Goal: Feedback & Contribution: Submit feedback/report problem

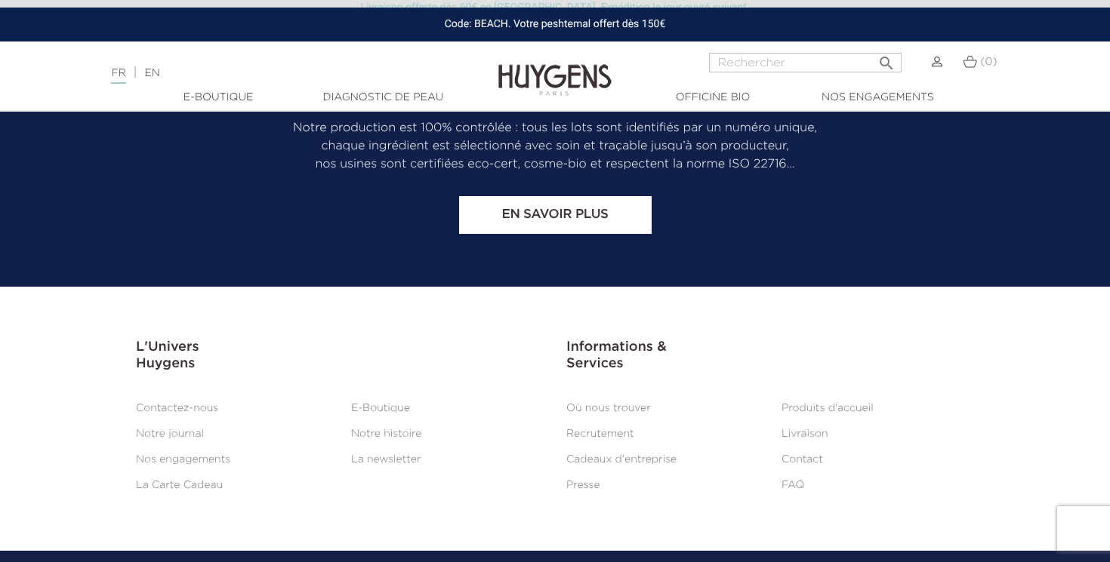
scroll to position [1356, 0]
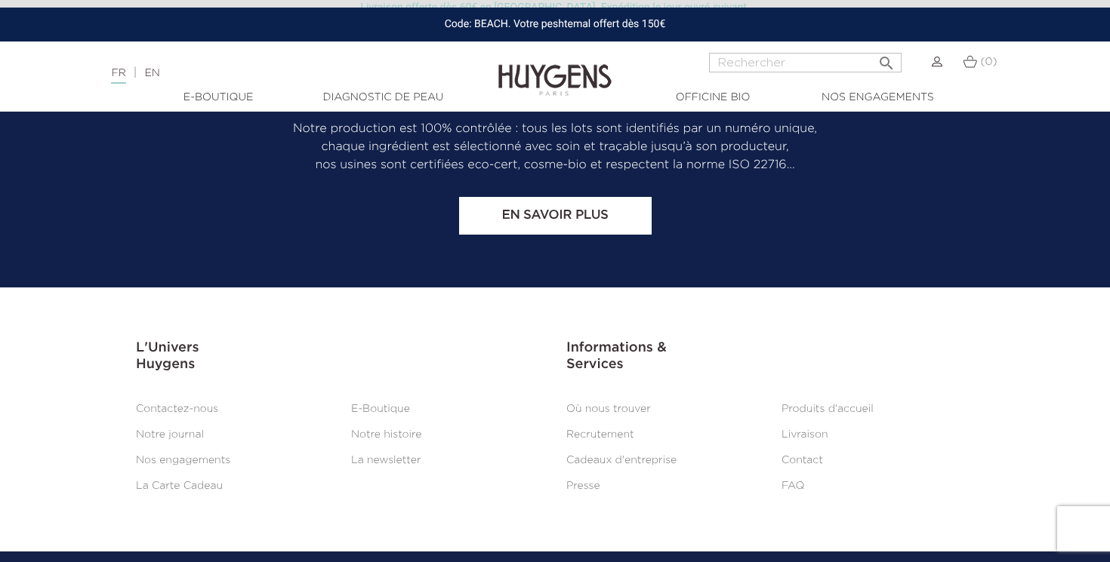
click at [633, 404] on link "Où nous trouver" at bounding box center [608, 409] width 85 height 11
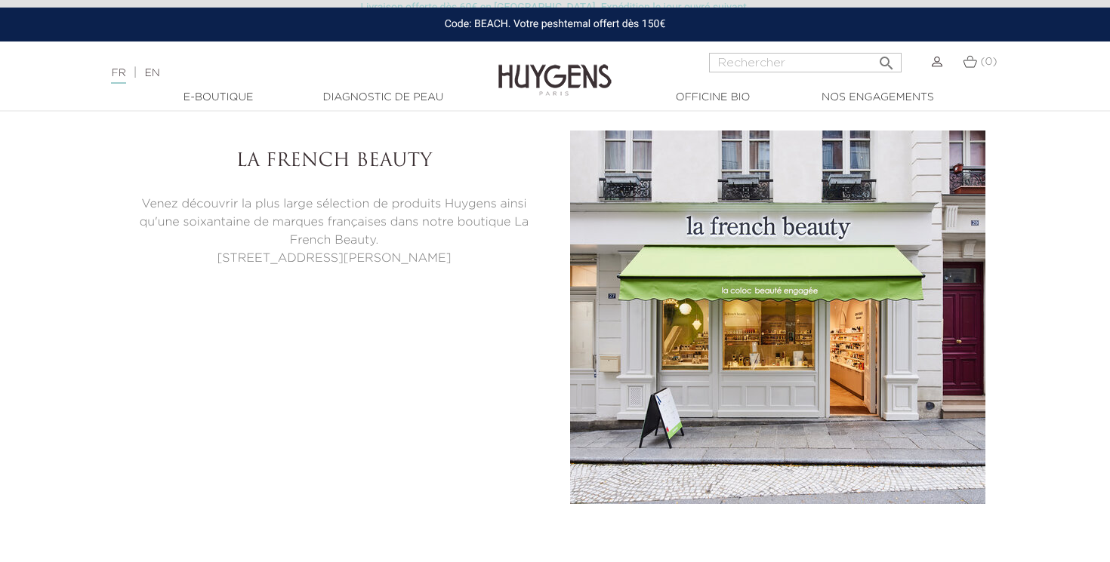
scroll to position [3667, 0]
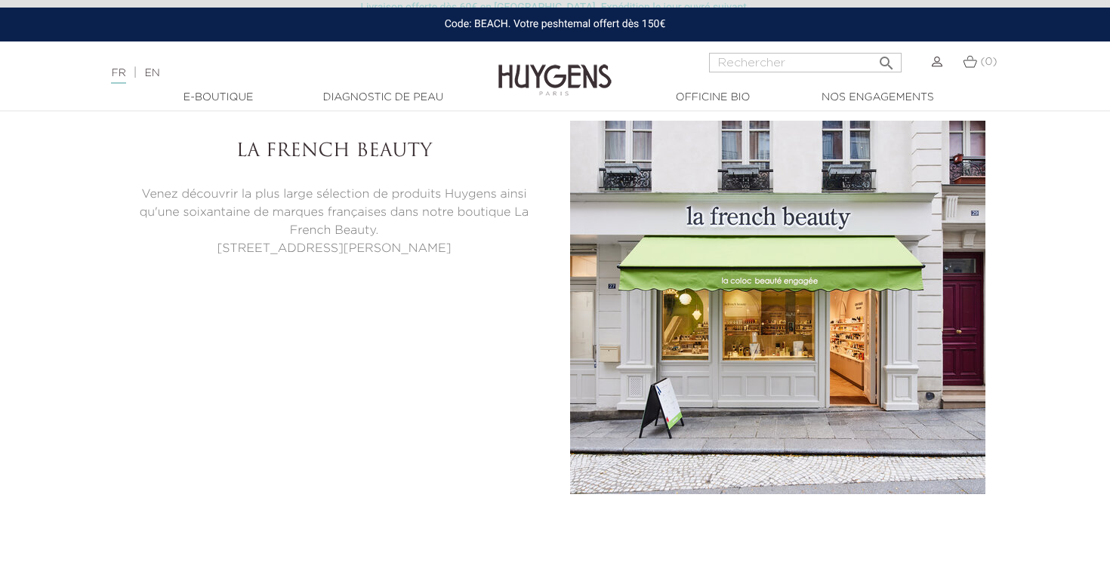
select select "FR"
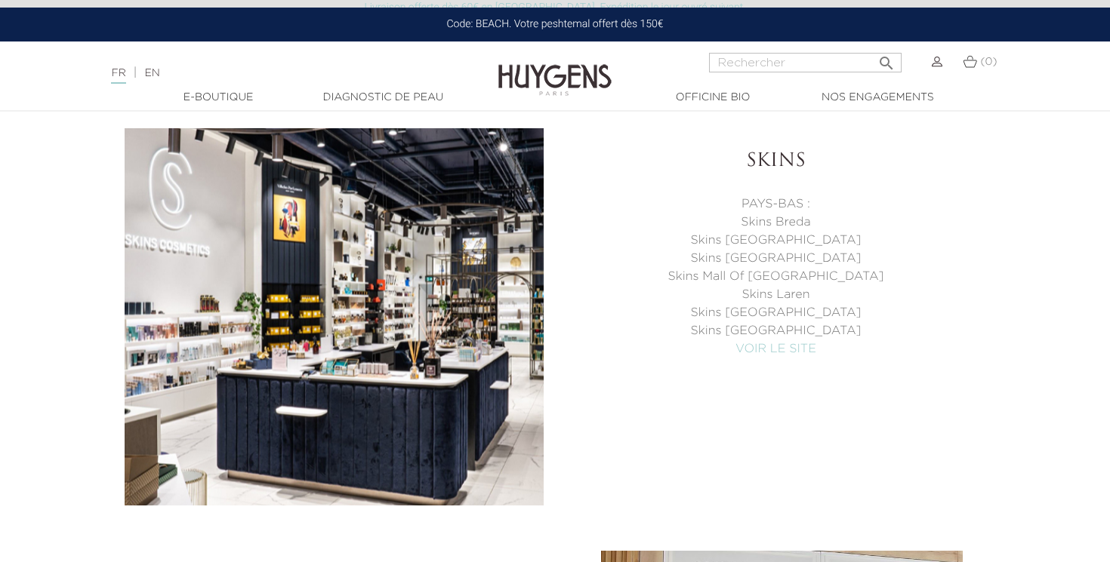
scroll to position [5398, 0]
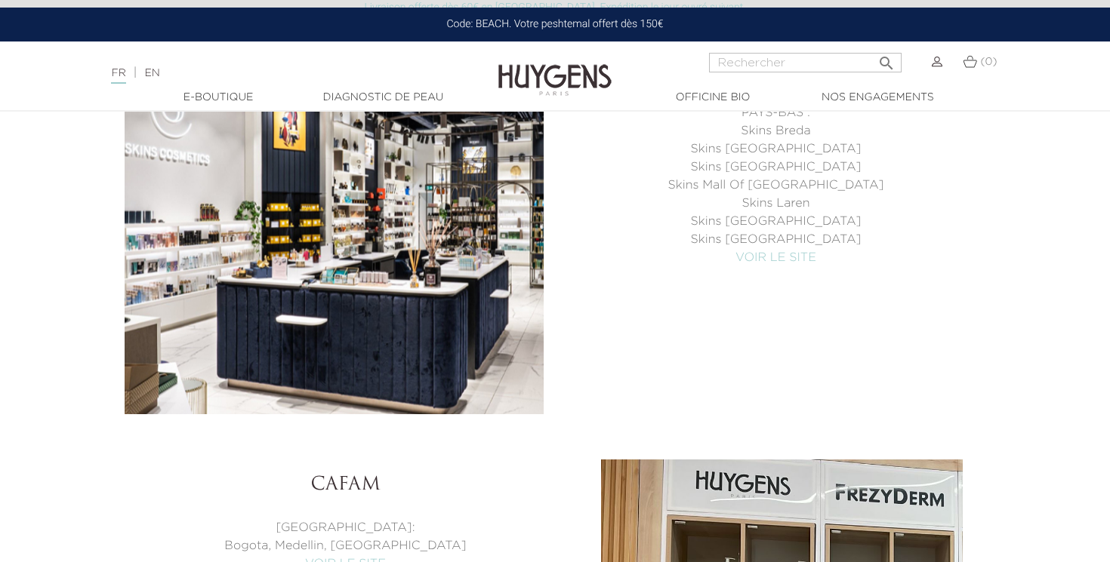
click at [594, 75] on img at bounding box center [554, 69] width 113 height 58
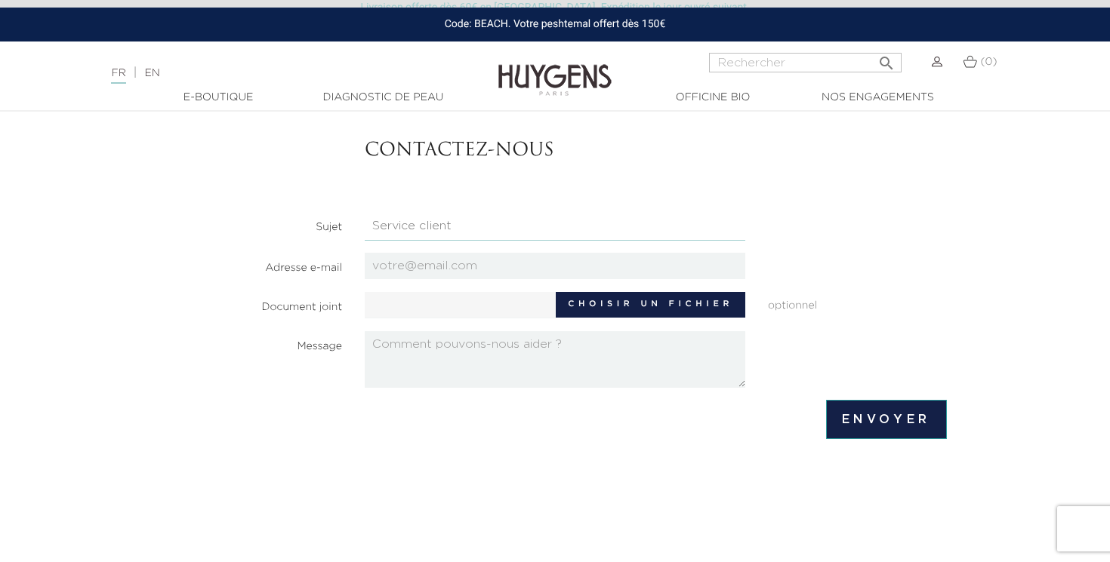
scroll to position [123, 0]
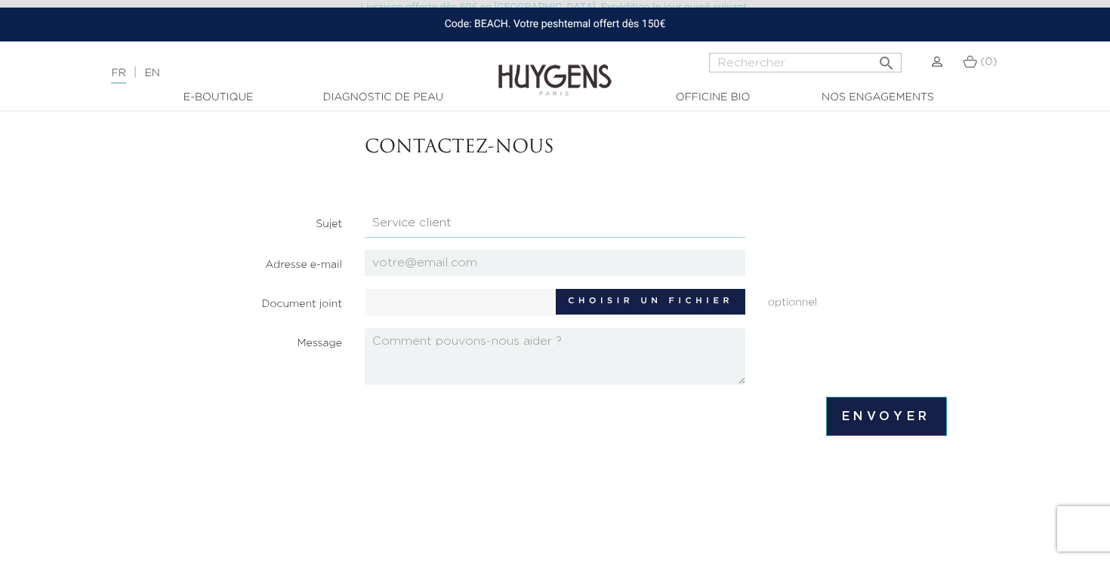
select select "5"
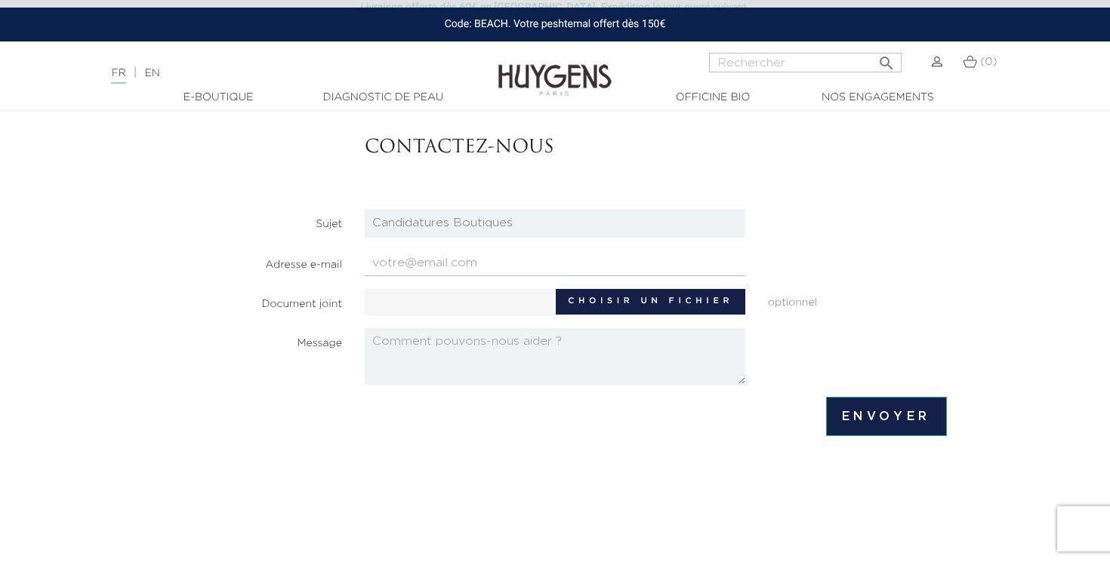
click at [525, 270] on input "email" at bounding box center [555, 263] width 380 height 26
type input "inesfellah44@gmail.com"
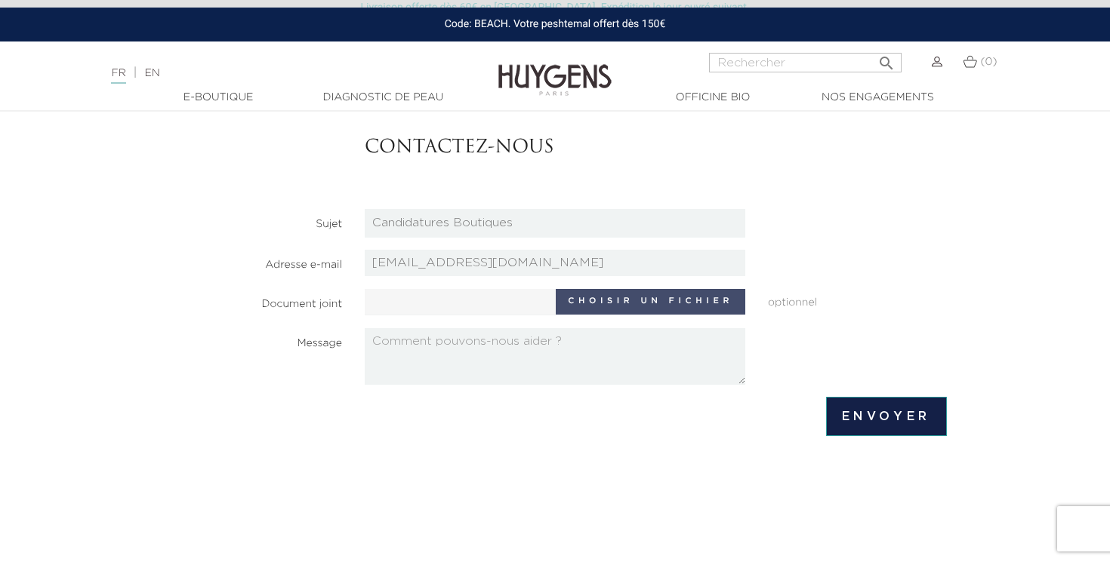
click at [629, 304] on label "Choisir un fichier" at bounding box center [650, 302] width 189 height 26
click at [629, 304] on input "Choisir un fichier" at bounding box center [506, 300] width 282 height 23
type input "C:\fakepath\CV FELLAH Inès Alternance.pdf.pdf"
type input "CV FELLAH Inès Alternance.pdf.pdf"
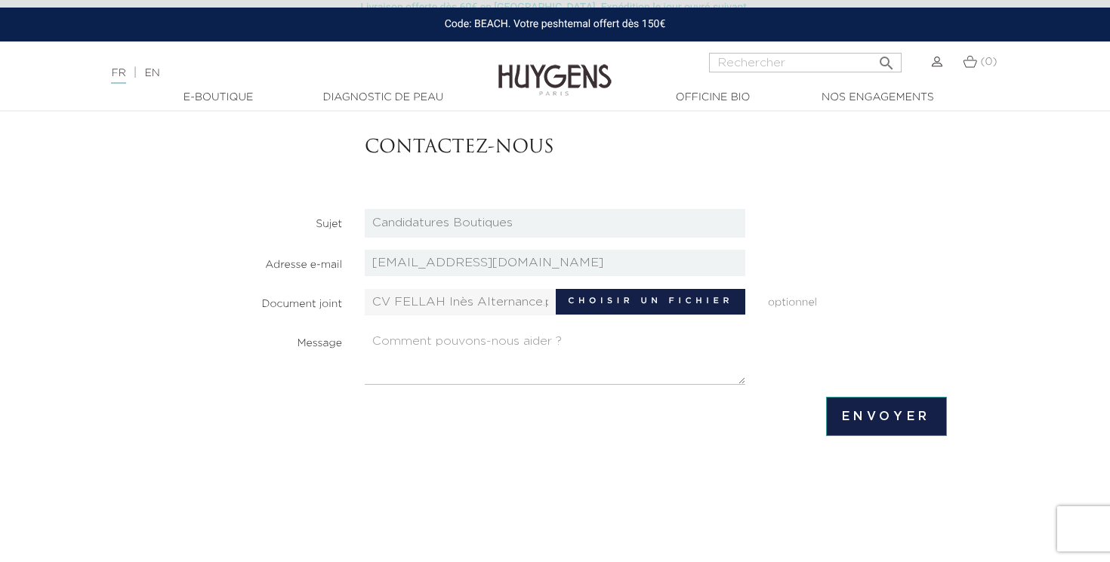
click at [614, 350] on textarea at bounding box center [555, 356] width 380 height 57
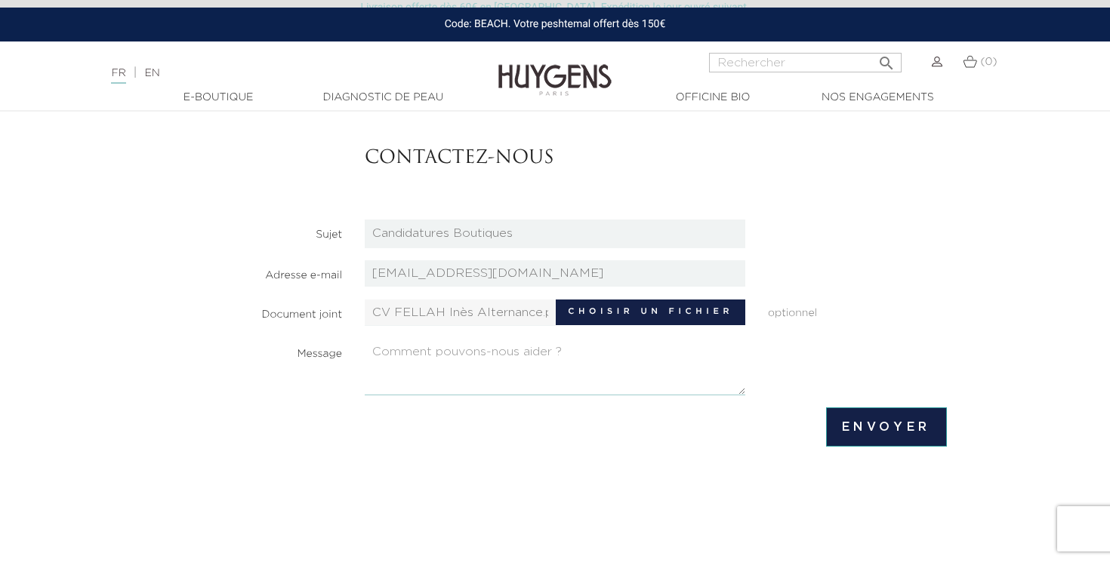
scroll to position [117, 0]
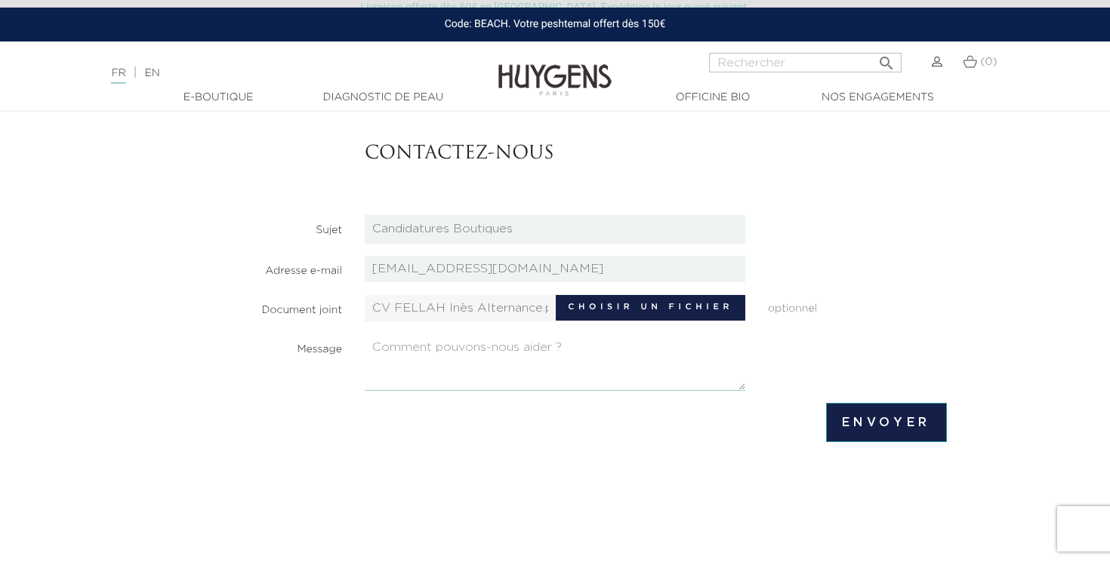
paste textarea "Bonjour, J’intègre l’ISIPCA à la rentrée prochaine pour un parcours en alternan…"
click at [409, 367] on textarea "Bonjour, J’intègre l’ISIPCA à la rentrée prochaine pour un parcours en alternan…" at bounding box center [555, 362] width 380 height 57
click at [414, 380] on textarea "Bonjour, J’intègre l’ISIPCA à la rentrée prochaine pour un parcours en alternan…" at bounding box center [555, 362] width 380 height 57
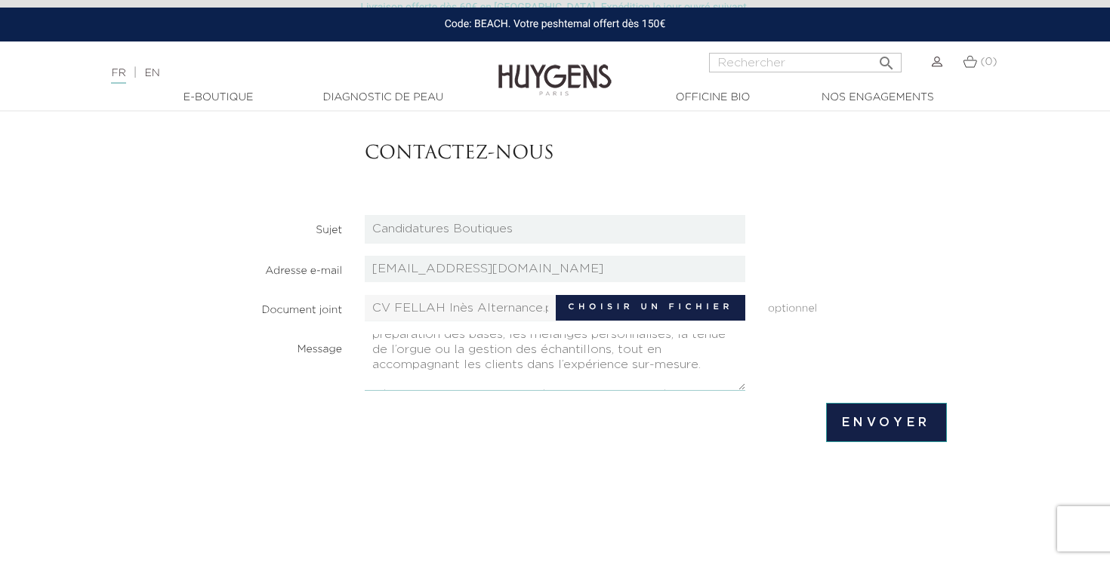
scroll to position [150, 0]
click at [699, 364] on textarea "Bonjour, J’intègre l’ISIPCA à la rentrée prochaine pour un parcours en alternan…" at bounding box center [555, 362] width 380 height 57
click at [515, 363] on textarea "Bonjour, J’intègre l’ISIPCA à la rentrée prochaine pour un parcours en alternan…" at bounding box center [555, 362] width 380 height 57
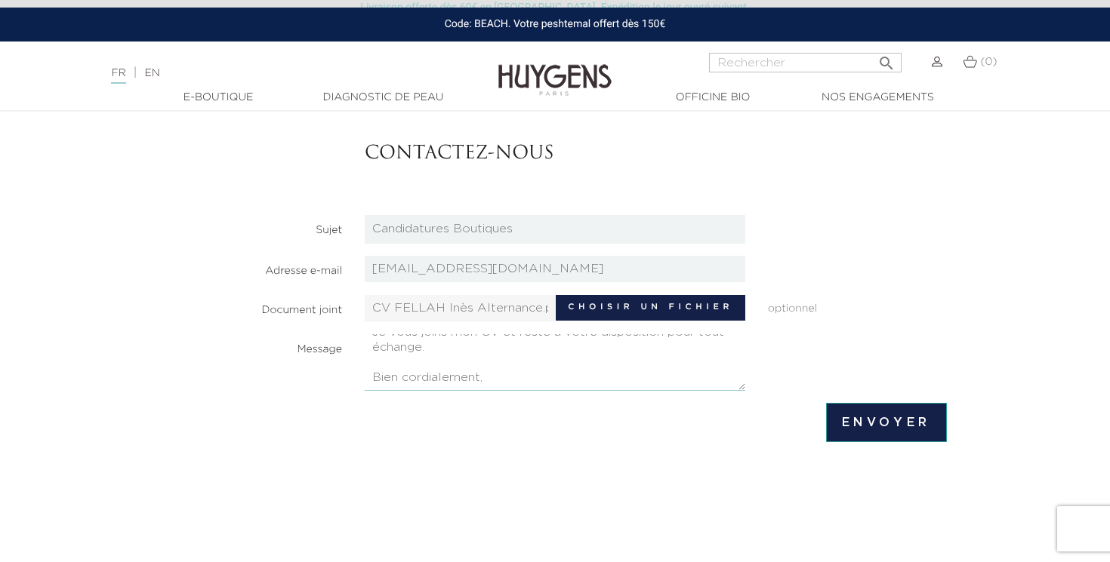
click at [497, 378] on textarea "Bonjour, J’intègre l’ISIPCA à la rentrée prochaine pour un parcours en alternan…" at bounding box center [555, 362] width 380 height 57
type textarea "Bonjour, J’intègre l’ISIPCA à la rentrée prochaine pour un parcours en alternan…"
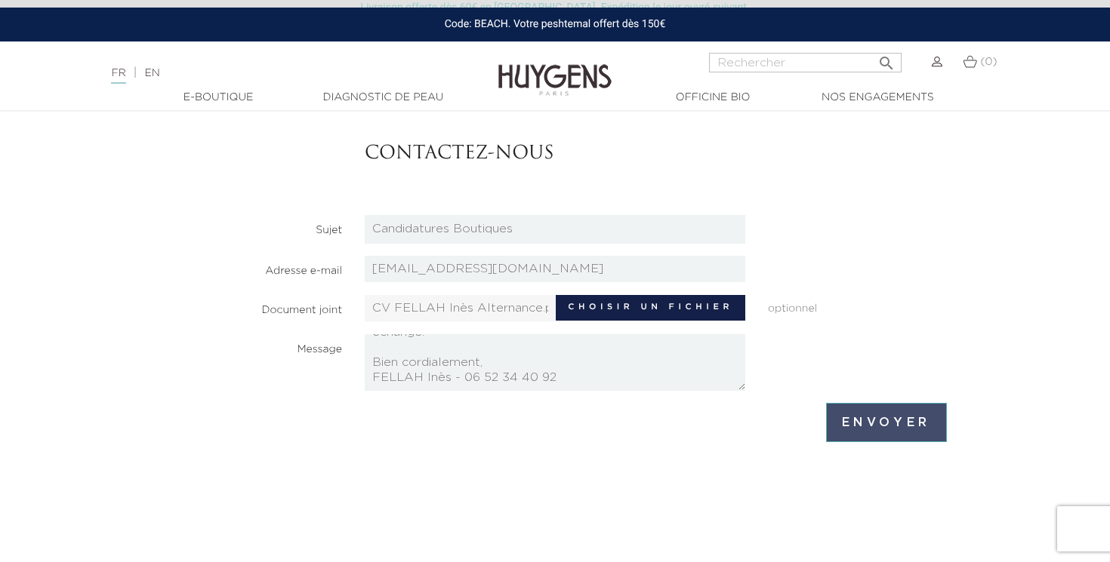
click at [885, 414] on input "Envoyer" at bounding box center [886, 422] width 121 height 39
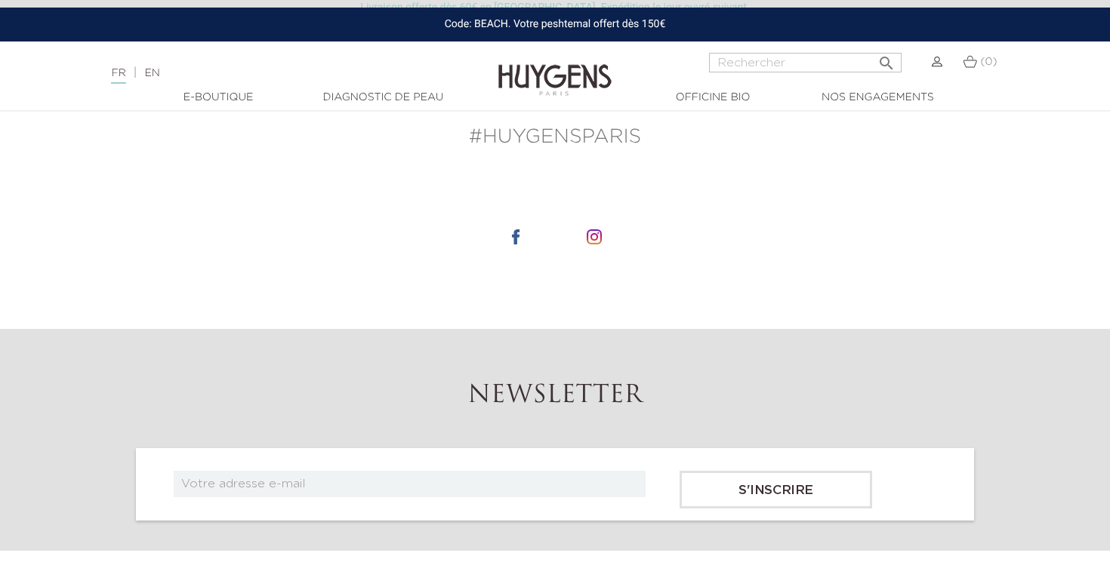
scroll to position [742, 0]
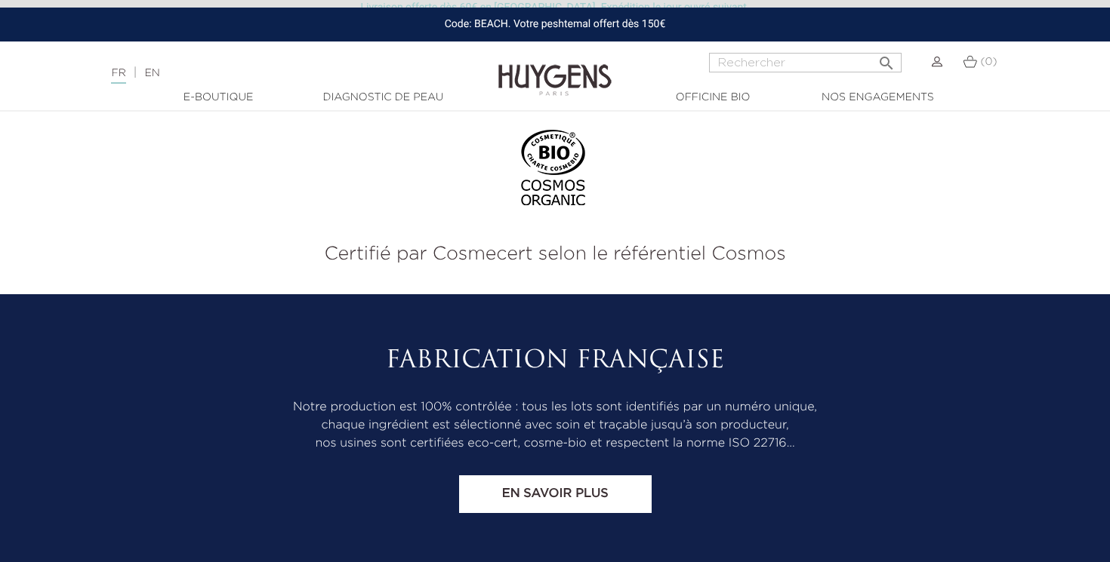
scroll to position [679, 0]
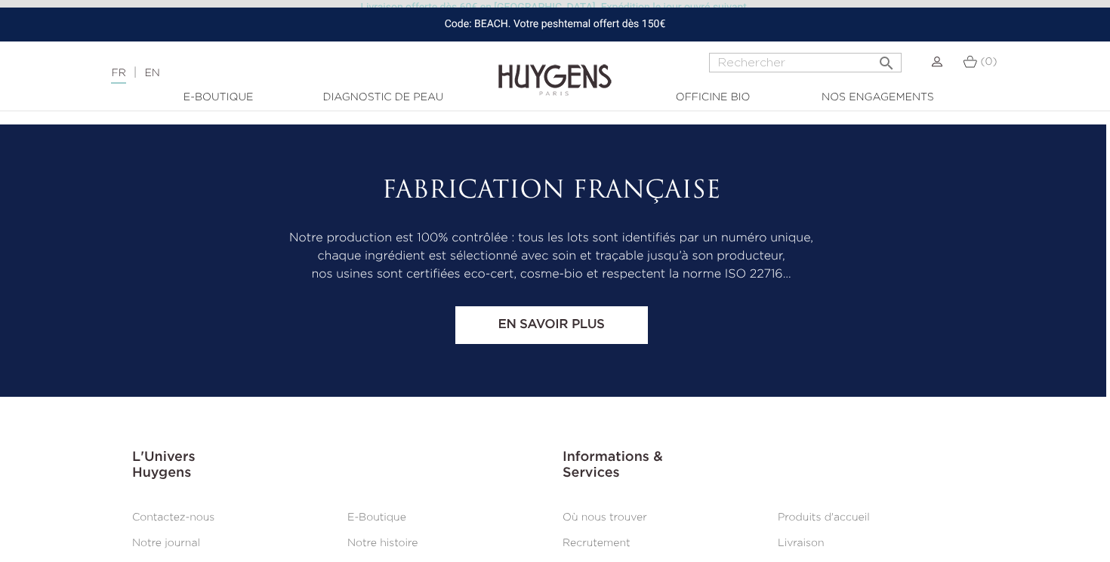
scroll to position [6205, 4]
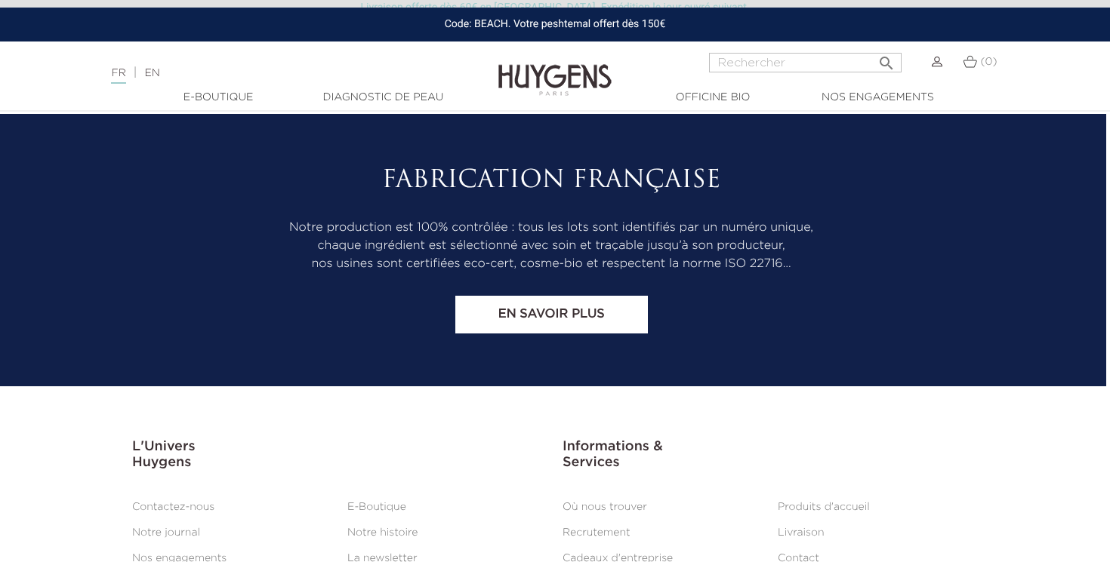
click at [561, 296] on link "En savoir plus" at bounding box center [551, 315] width 192 height 38
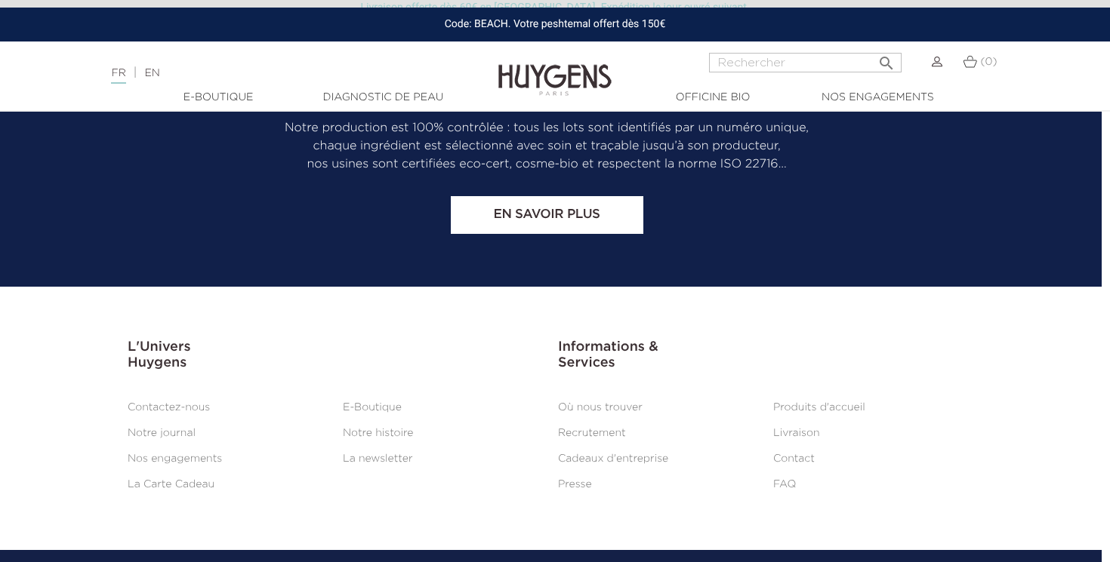
scroll to position [8361, 8]
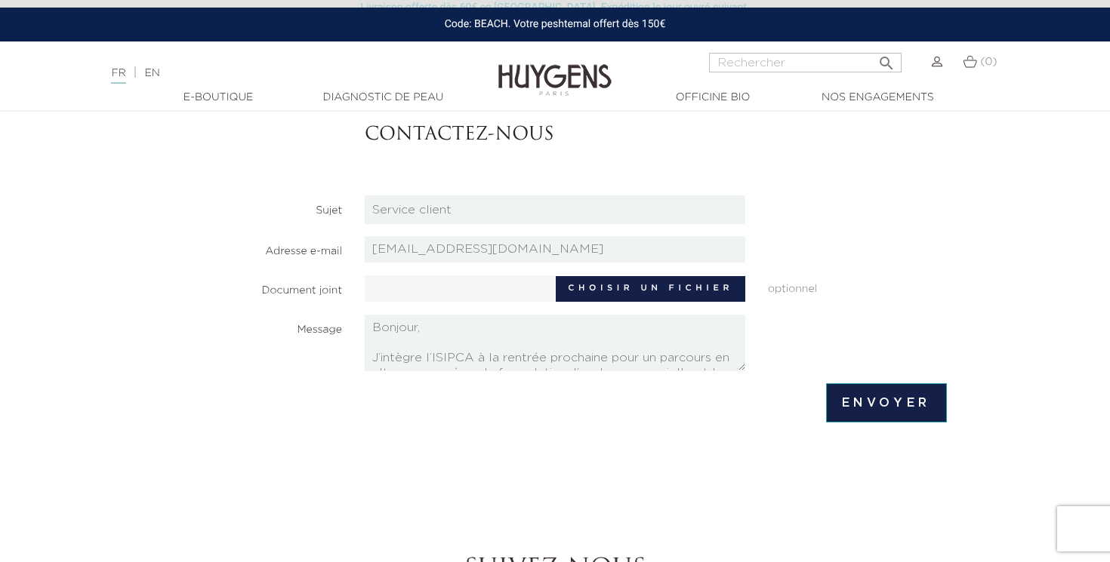
scroll to position [182, 0]
click at [611, 284] on label "Choisir un fichier" at bounding box center [650, 290] width 189 height 26
click at [611, 284] on input "Choisir un fichier" at bounding box center [506, 287] width 282 height 23
type input "C:\fakepath\CV FELLAH Inès Alternance.pdf.pdf"
type input "CV FELLAH Inès Alternance.pdf.pdf"
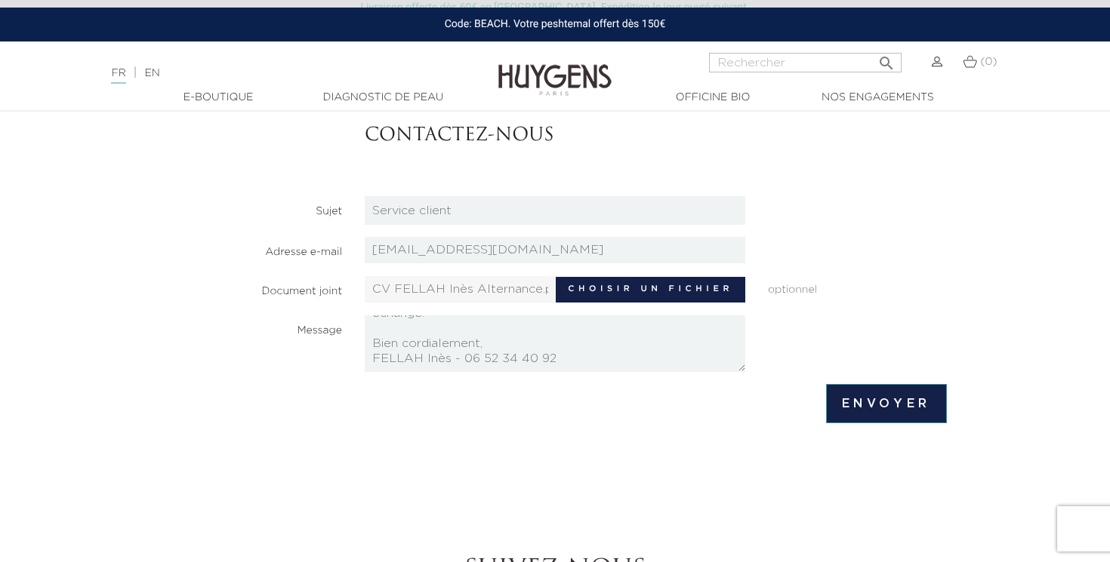
scroll to position [287, 0]
click at [868, 398] on input "Envoyer" at bounding box center [886, 403] width 121 height 39
